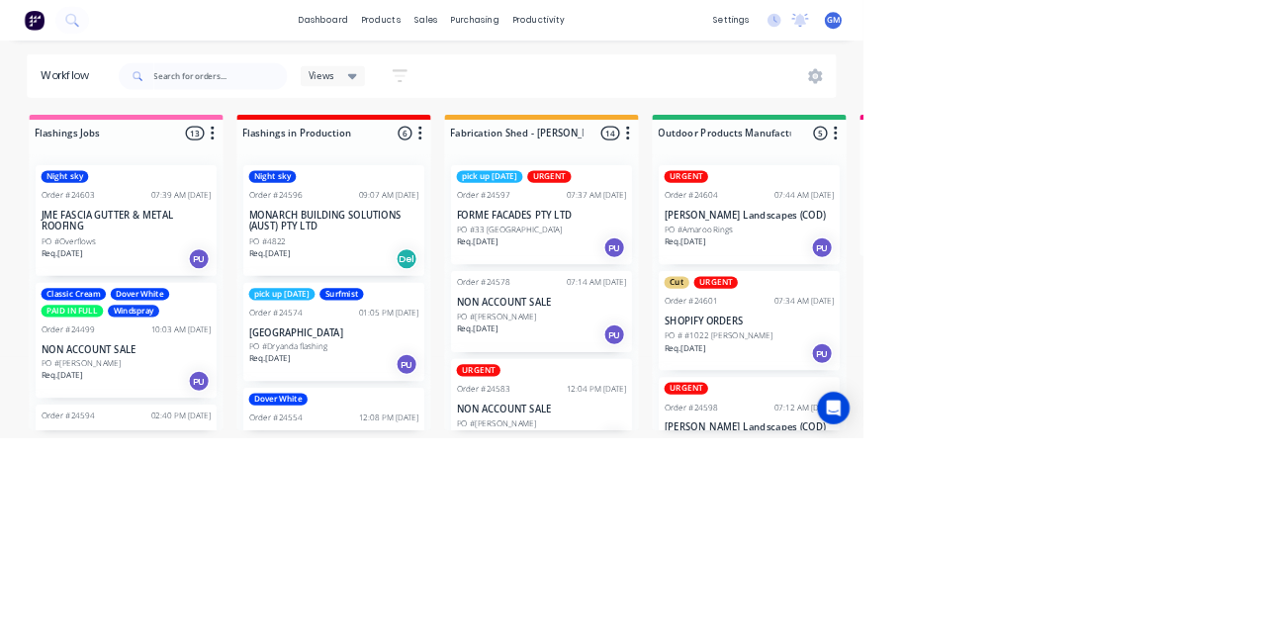
click at [1096, 639] on div "PO #Amaroo" at bounding box center [1098, 647] width 249 height 18
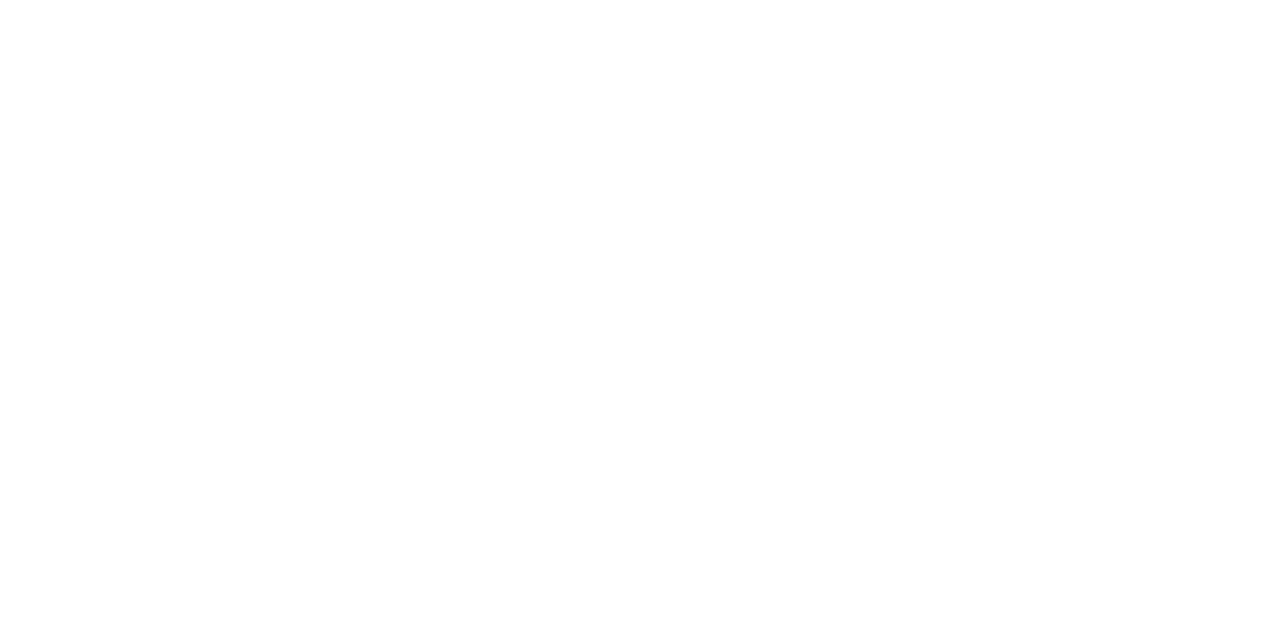
click at [529, 630] on div "Qty" at bounding box center [469, 650] width 119 height 40
click at [397, 630] on div at bounding box center [377, 650] width 40 height 40
click at [1084, 325] on div "URGENT" at bounding box center [1051, 333] width 64 height 18
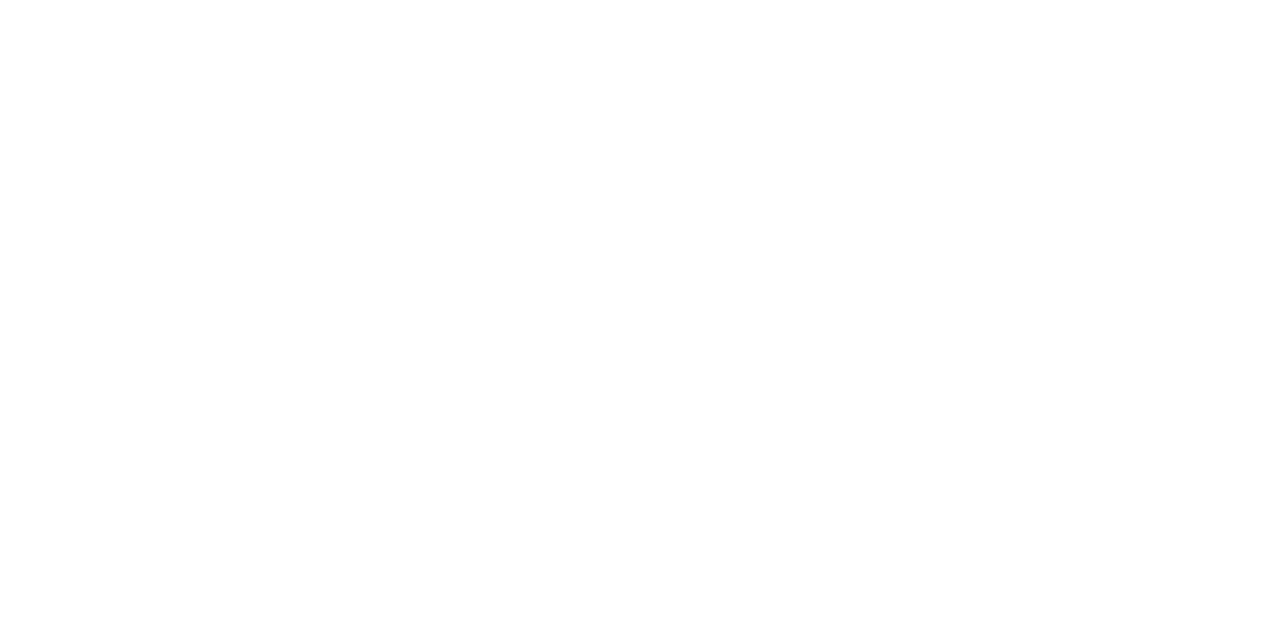
type input "F"
click at [988, 388] on div "PO Amaroo" at bounding box center [915, 366] width 143 height 137
click at [944, 97] on button "Close" at bounding box center [908, 110] width 72 height 32
